Goal: Task Accomplishment & Management: Use online tool/utility

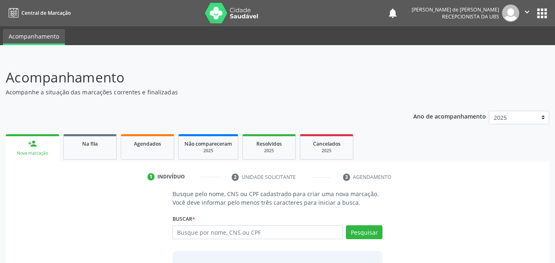
click at [171, 173] on link "1 Indivíduo" at bounding box center [184, 176] width 84 height 13
click at [155, 146] on span "Agendados" at bounding box center [147, 143] width 27 height 7
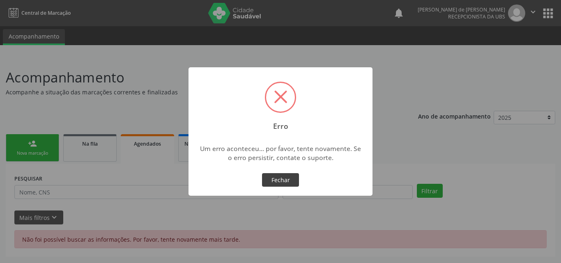
click at [287, 180] on button "Fechar" at bounding box center [280, 180] width 37 height 14
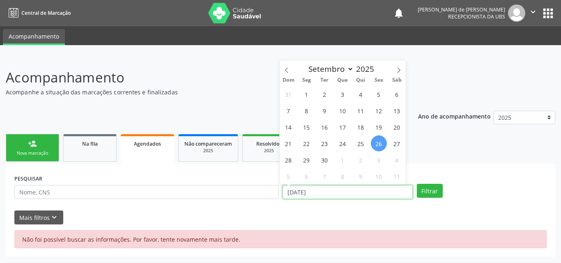
click at [302, 193] on input "[DATE]" at bounding box center [348, 192] width 130 height 14
click at [337, 160] on span "1" at bounding box center [343, 160] width 16 height 16
type input "01/10/2025"
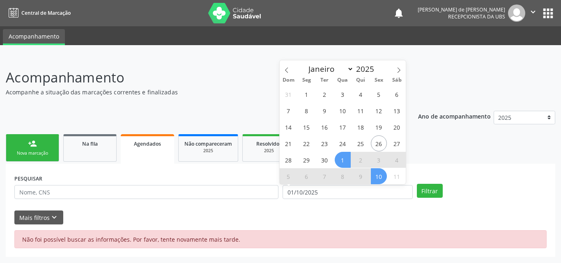
click at [375, 175] on span "10" at bounding box center [379, 176] width 16 height 16
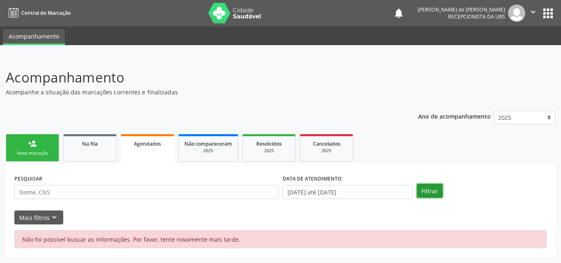
click at [428, 188] on button "Filtrar" at bounding box center [430, 191] width 26 height 14
click at [34, 140] on div "person_add" at bounding box center [32, 143] width 9 height 9
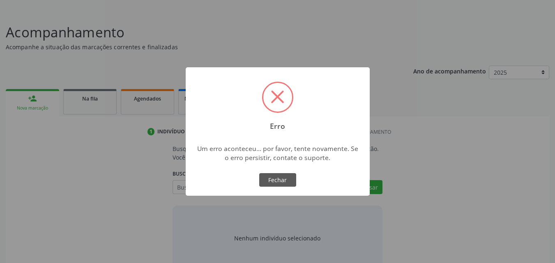
scroll to position [65, 0]
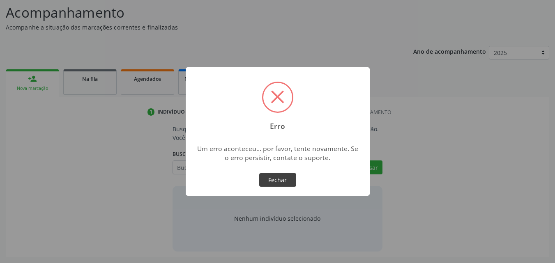
click at [271, 182] on button "Fechar" at bounding box center [277, 180] width 37 height 14
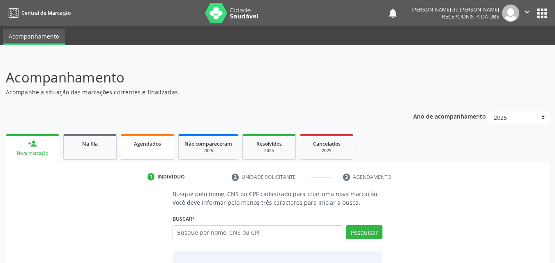
click at [145, 142] on span "Agendados" at bounding box center [147, 143] width 27 height 7
select select "8"
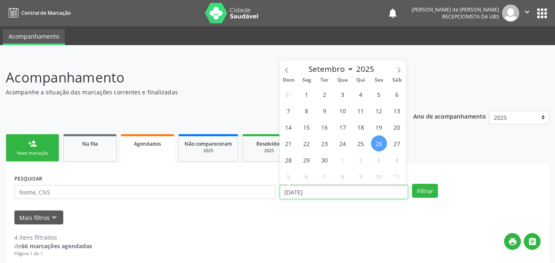
click at [322, 191] on input "[DATE]" at bounding box center [344, 192] width 129 height 14
click at [340, 163] on span "1" at bounding box center [343, 160] width 16 height 16
type input "01/10/2025"
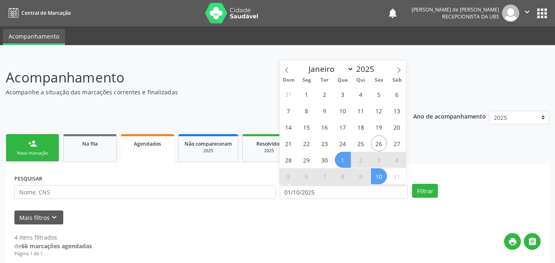
click at [378, 176] on span "10" at bounding box center [379, 176] width 16 height 16
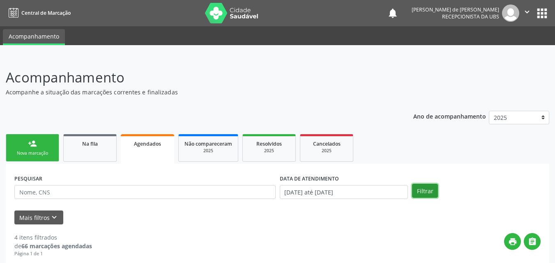
click at [419, 186] on button "Filtrar" at bounding box center [425, 191] width 26 height 14
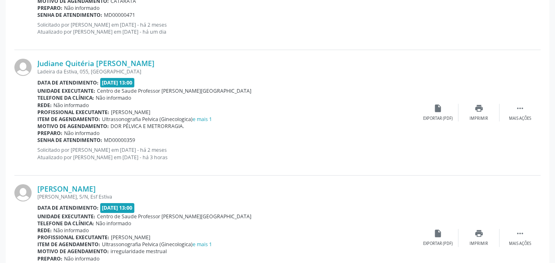
scroll to position [1798, 0]
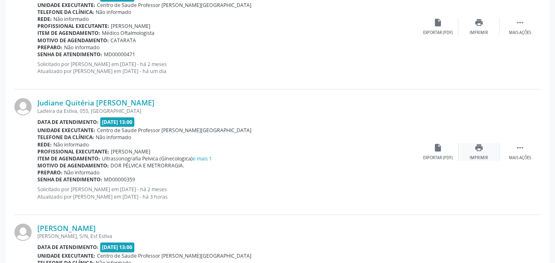
click at [482, 155] on div "Imprimir" at bounding box center [478, 158] width 18 height 6
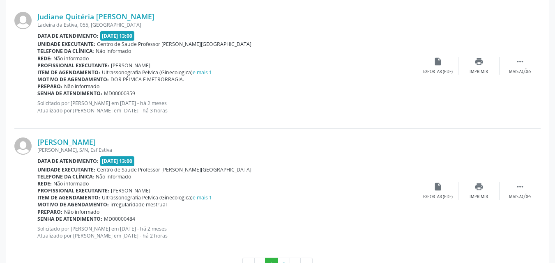
scroll to position [1913, 0]
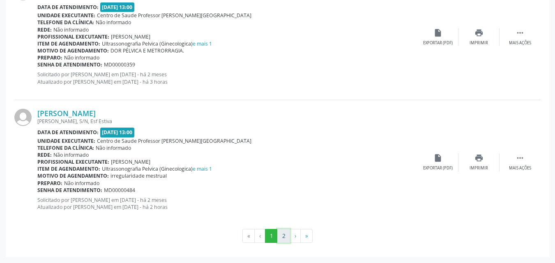
click at [283, 234] on button "2" at bounding box center [283, 236] width 13 height 14
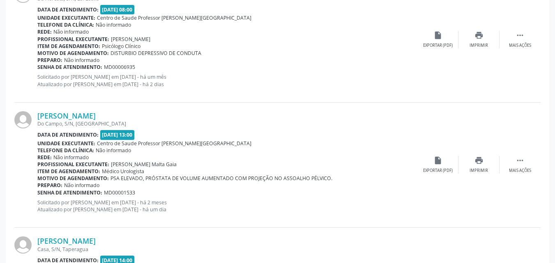
scroll to position [650, 0]
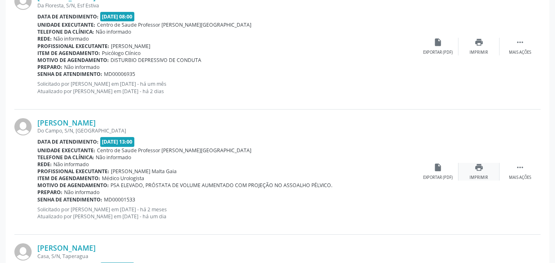
click at [474, 167] on icon "print" at bounding box center [478, 167] width 9 height 9
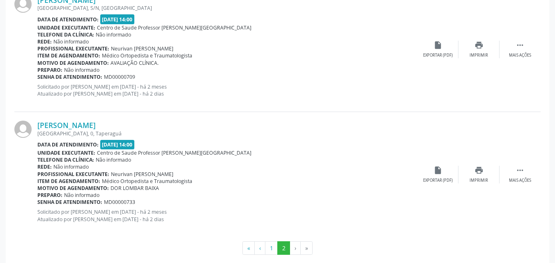
scroll to position [1161, 0]
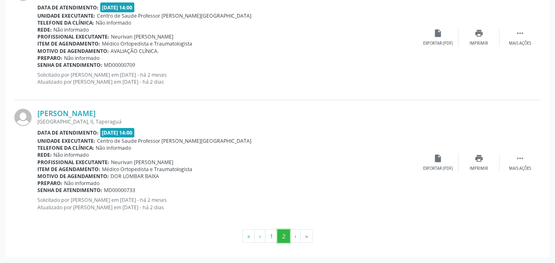
click at [290, 234] on ul "« ‹ 1 2 › »" at bounding box center [277, 237] width 526 height 14
click at [292, 234] on li "›" at bounding box center [295, 237] width 11 height 14
